Goal: Information Seeking & Learning: Learn about a topic

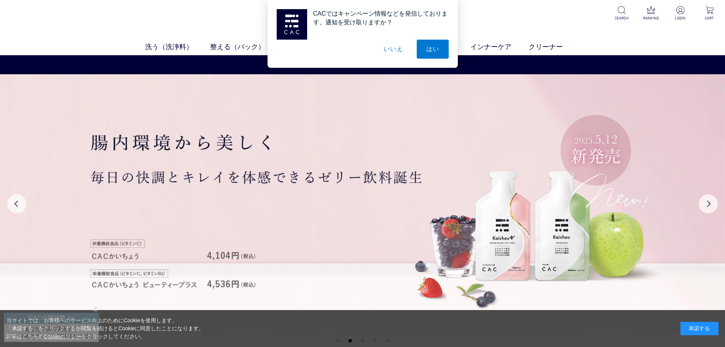
click at [402, 51] on button "いいえ" at bounding box center [393, 49] width 38 height 19
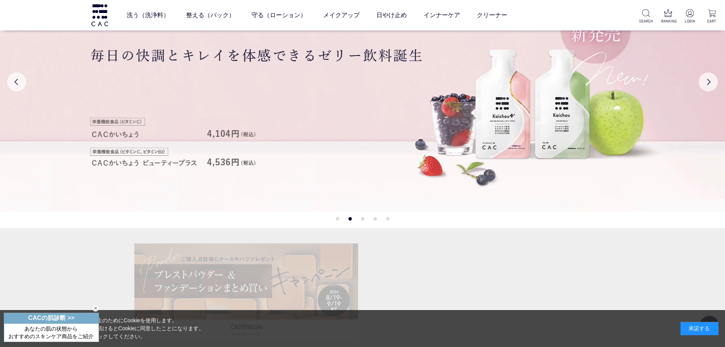
scroll to position [76, 0]
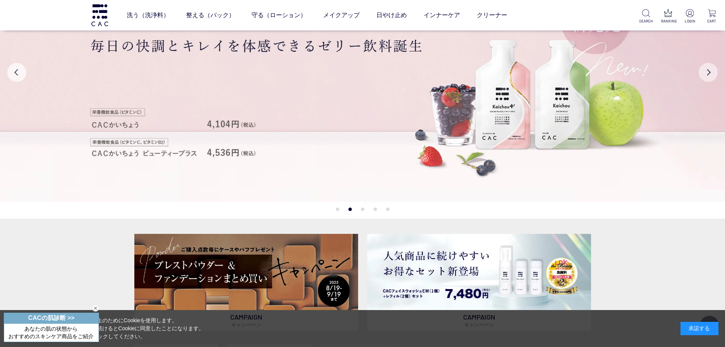
click at [713, 76] on button "Next" at bounding box center [708, 72] width 19 height 19
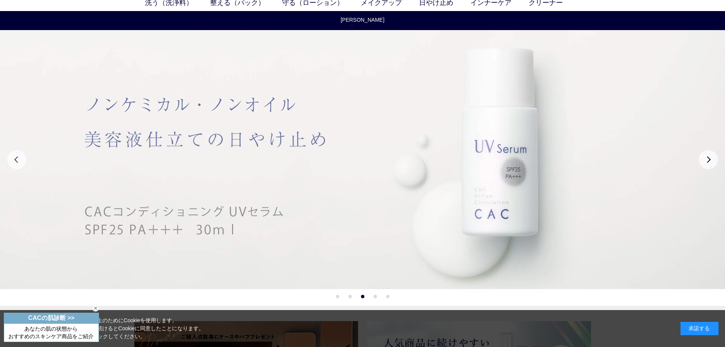
scroll to position [0, 0]
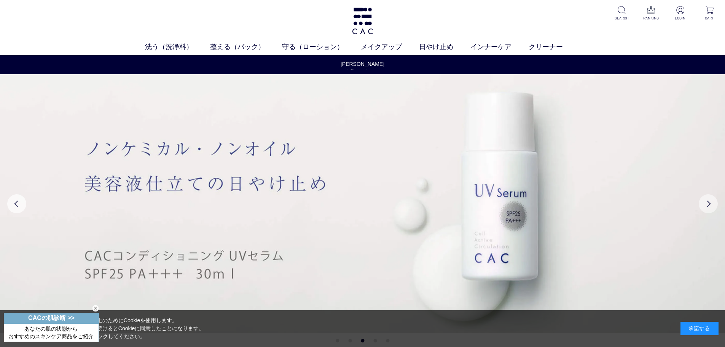
click at [705, 203] on button "Next" at bounding box center [708, 203] width 19 height 19
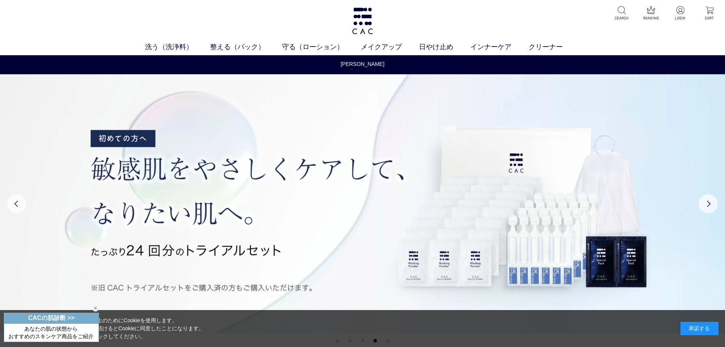
click at [692, 332] on div "承諾する" at bounding box center [700, 328] width 38 height 13
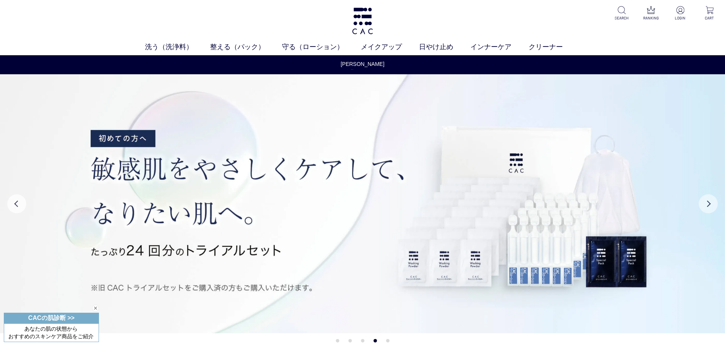
click at [712, 199] on button "Next" at bounding box center [708, 203] width 19 height 19
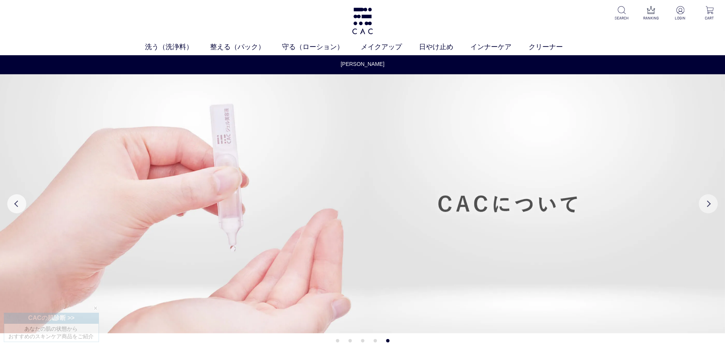
click at [712, 199] on button "Next" at bounding box center [708, 203] width 19 height 19
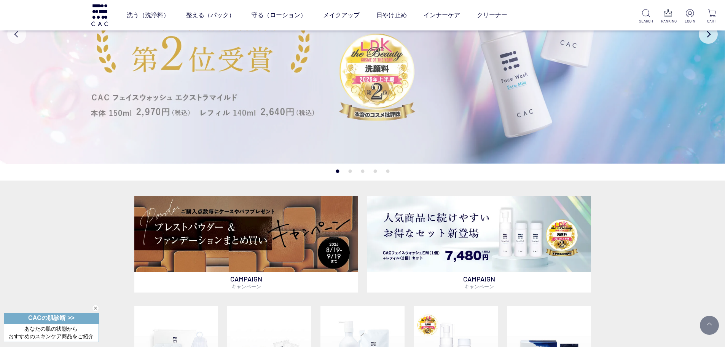
scroll to position [228, 0]
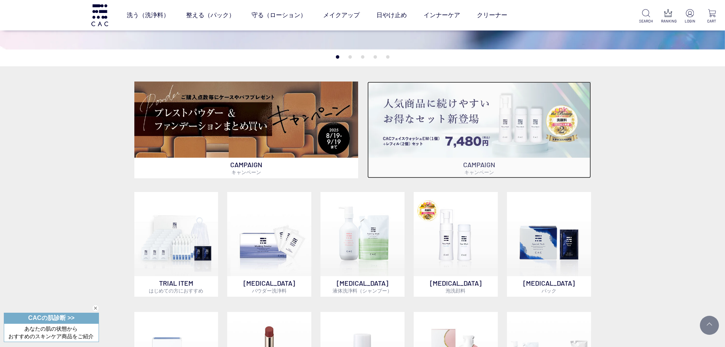
click at [495, 173] on p "CAMPAIGN キャンペーン" at bounding box center [479, 168] width 224 height 21
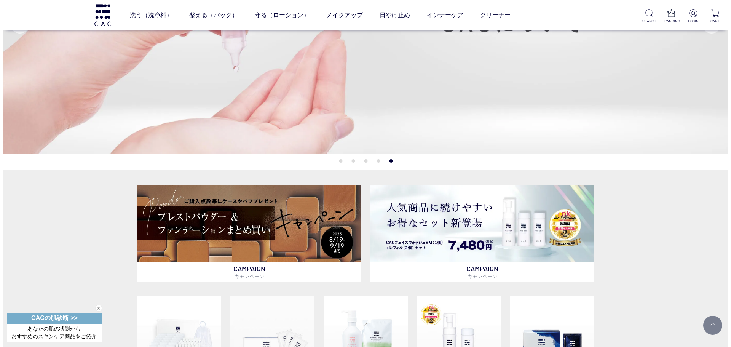
scroll to position [114, 0]
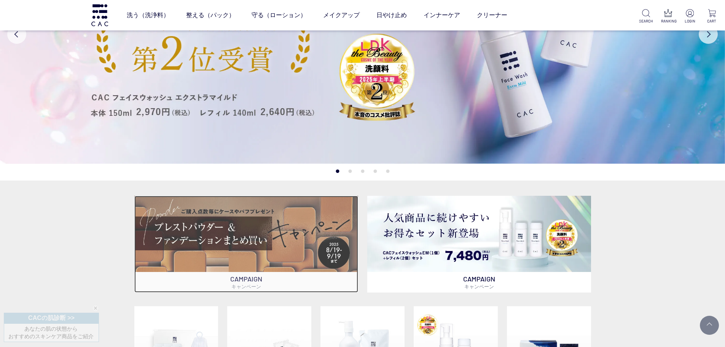
click at [303, 245] on img at bounding box center [246, 234] width 224 height 76
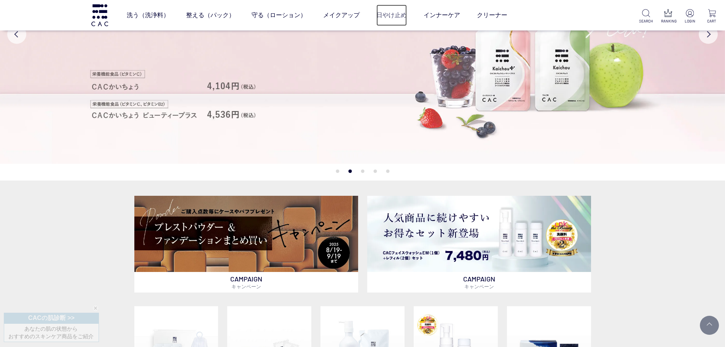
click at [380, 11] on link "日やけ止め" at bounding box center [392, 15] width 30 height 21
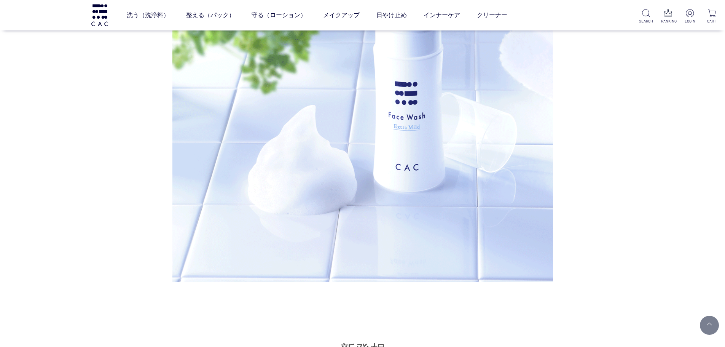
scroll to position [2589, 0]
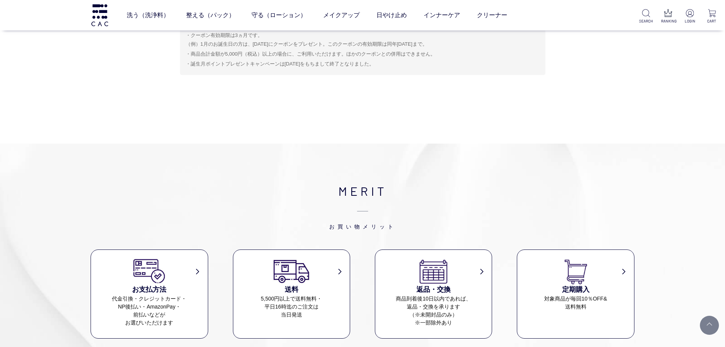
scroll to position [1219, 0]
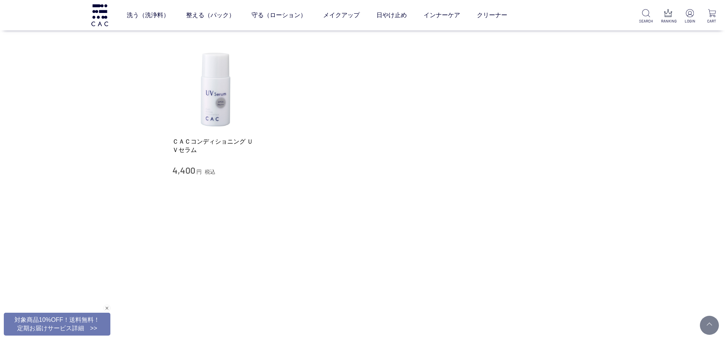
scroll to position [114, 0]
click at [44, 331] on div "Web接客ボタン" at bounding box center [56, 325] width 107 height 23
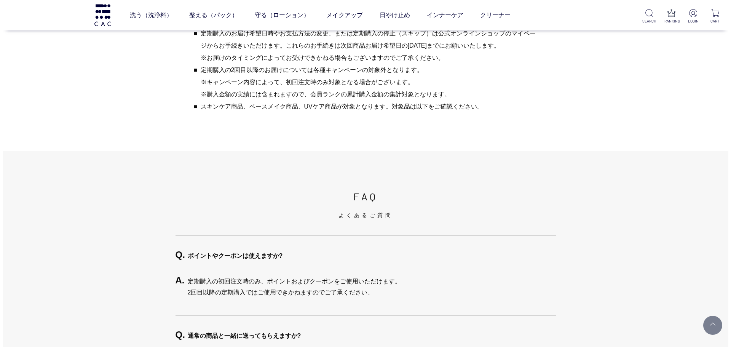
scroll to position [1599, 0]
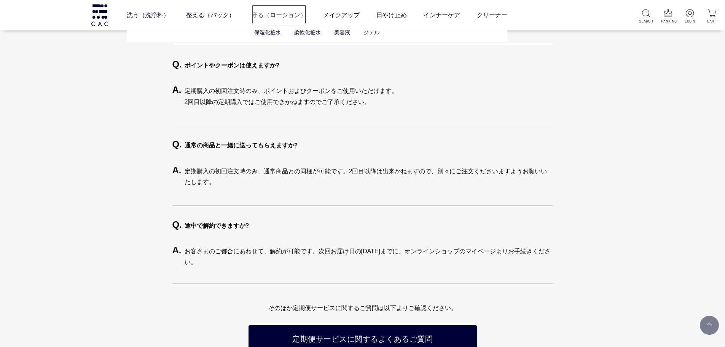
click at [263, 17] on link "守る（ローション）" at bounding box center [279, 15] width 55 height 21
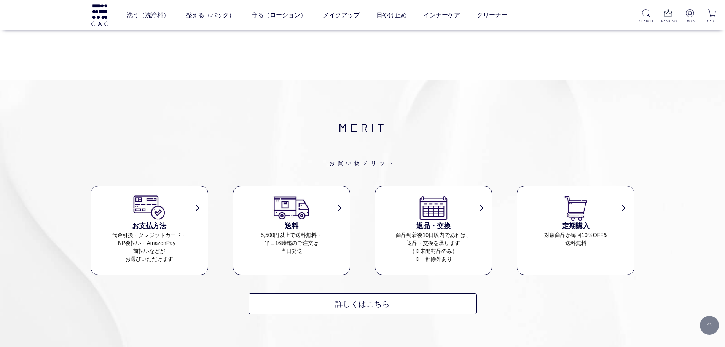
scroll to position [723, 0]
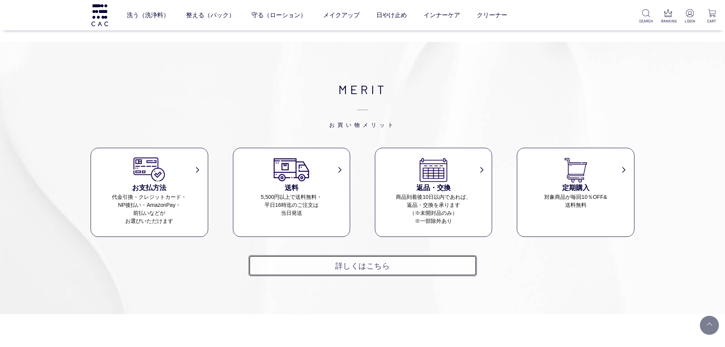
click at [359, 263] on link "詳しくはこちら" at bounding box center [363, 265] width 228 height 21
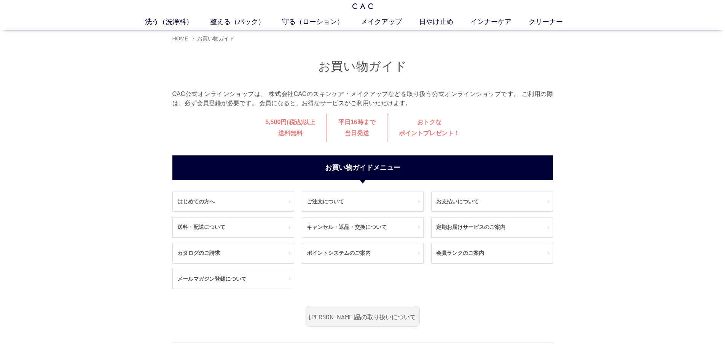
scroll to position [38, 0]
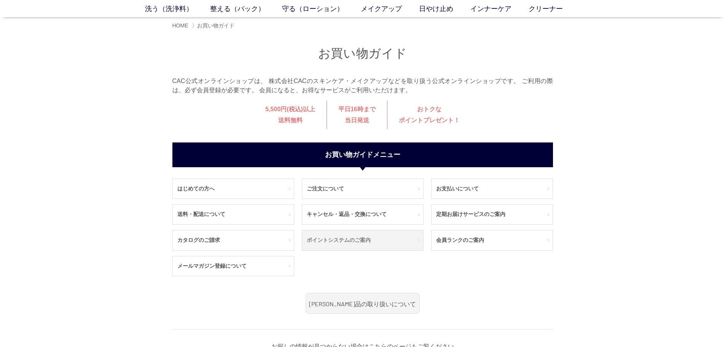
click at [394, 237] on link "ポイントシステムのご案内" at bounding box center [362, 240] width 121 height 20
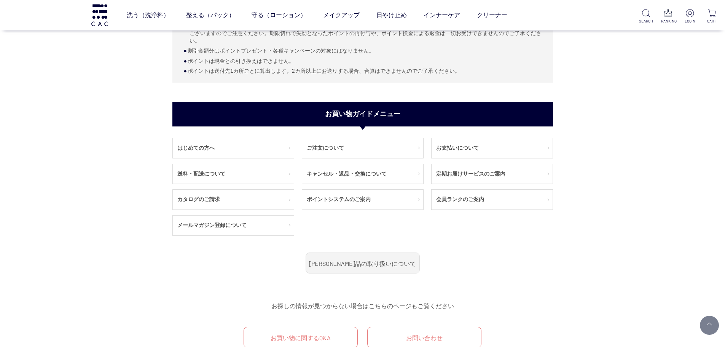
scroll to position [419, 0]
